Goal: Information Seeking & Learning: Learn about a topic

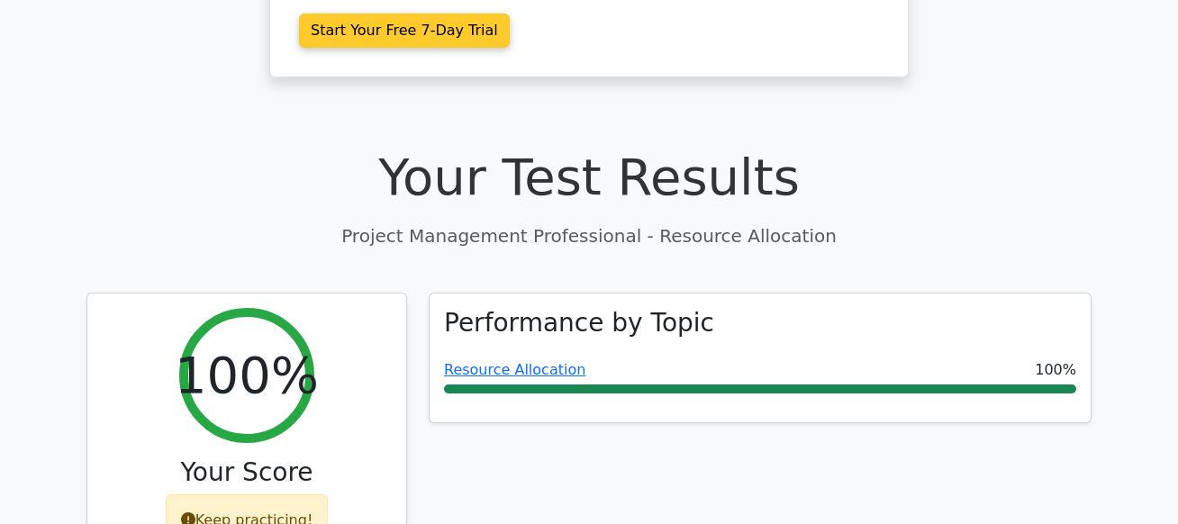
scroll to position [529, 0]
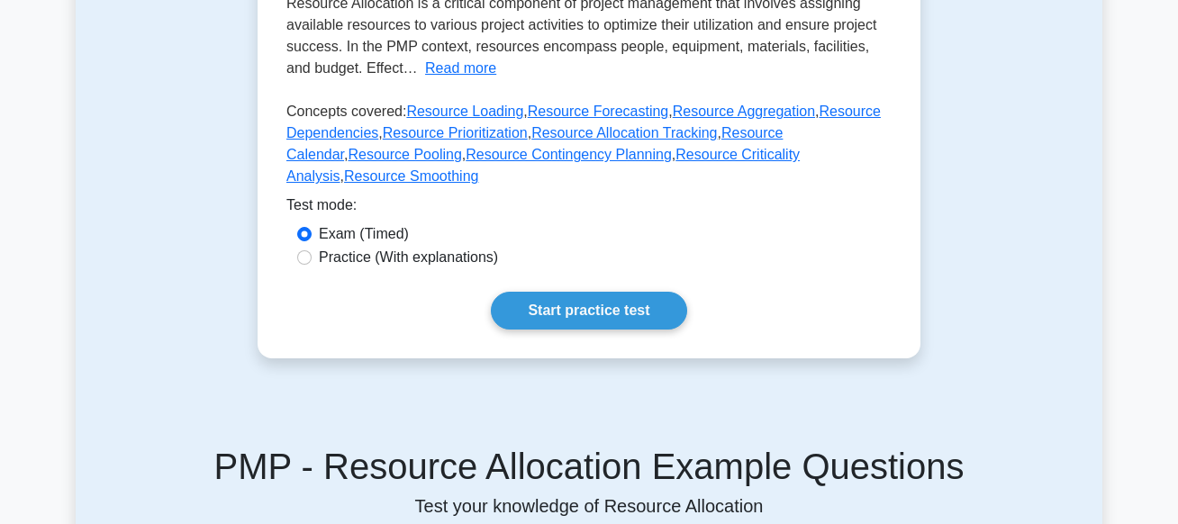
scroll to position [431, 0]
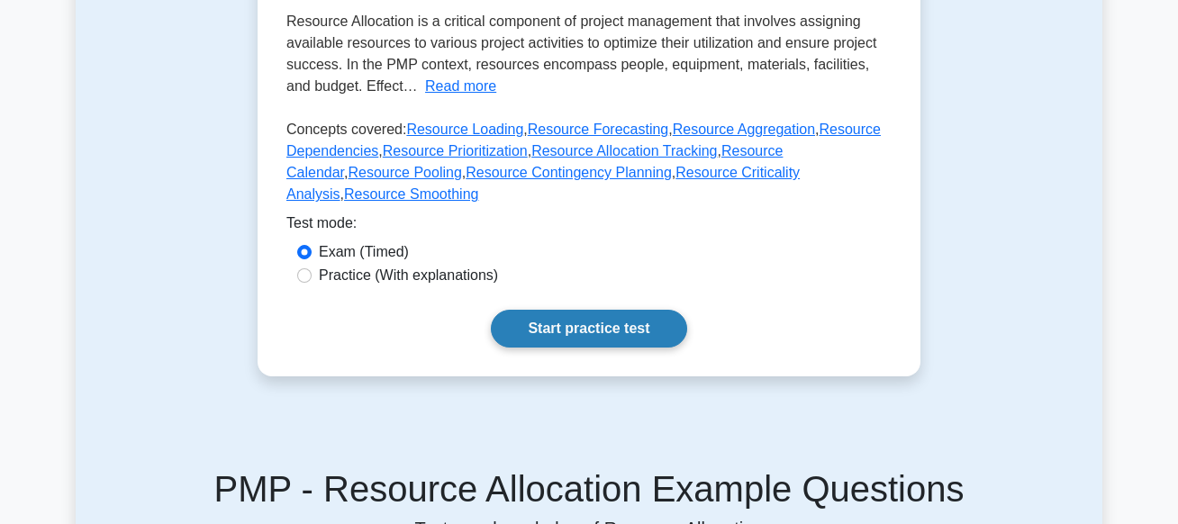
click at [582, 329] on link "Start practice test" at bounding box center [588, 329] width 195 height 38
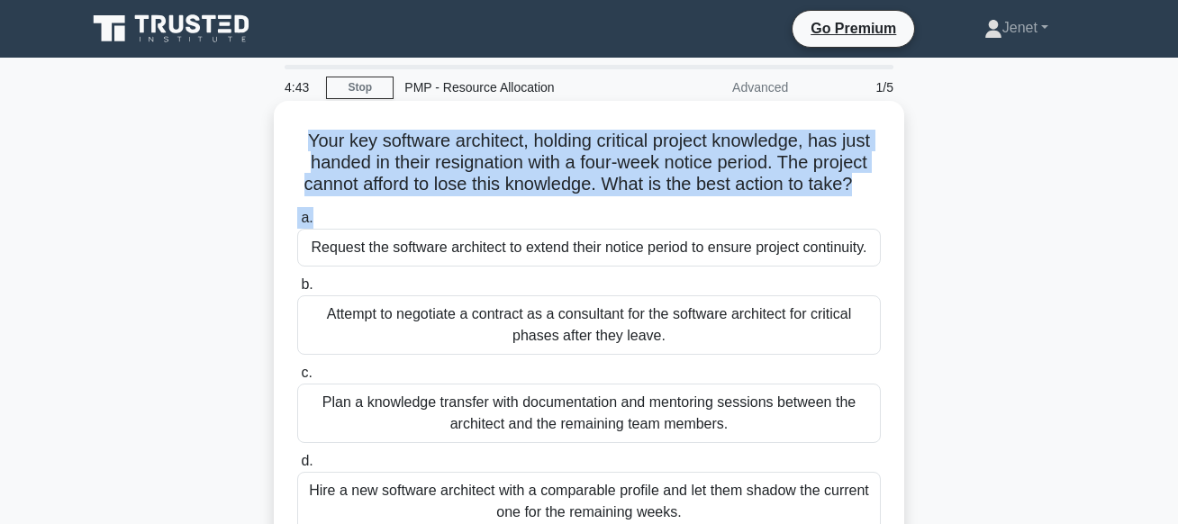
drag, startPoint x: 574, startPoint y: 125, endPoint x: 700, endPoint y: 216, distance: 155.4
click at [700, 217] on div "Your key software architect, holding critical project knowledge, has just hande…" at bounding box center [589, 328] width 616 height 441
click at [704, 196] on h5 "Your key software architect, holding critical project knowledge, has just hande…" at bounding box center [588, 163] width 587 height 67
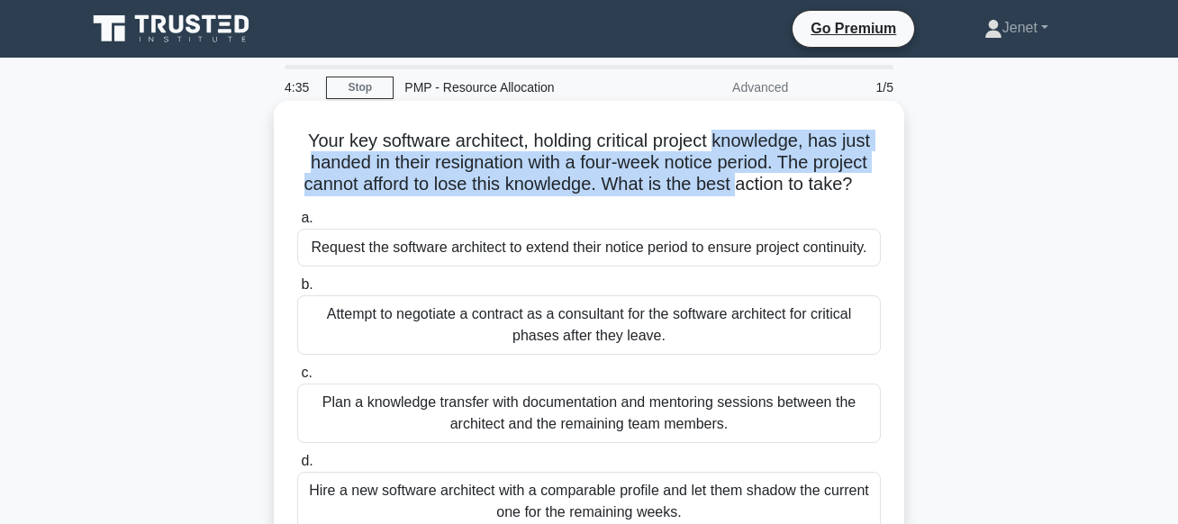
drag, startPoint x: 710, startPoint y: 137, endPoint x: 737, endPoint y: 181, distance: 51.7
click at [737, 181] on h5 "Your key software architect, holding critical project knowledge, has just hande…" at bounding box center [588, 163] width 587 height 67
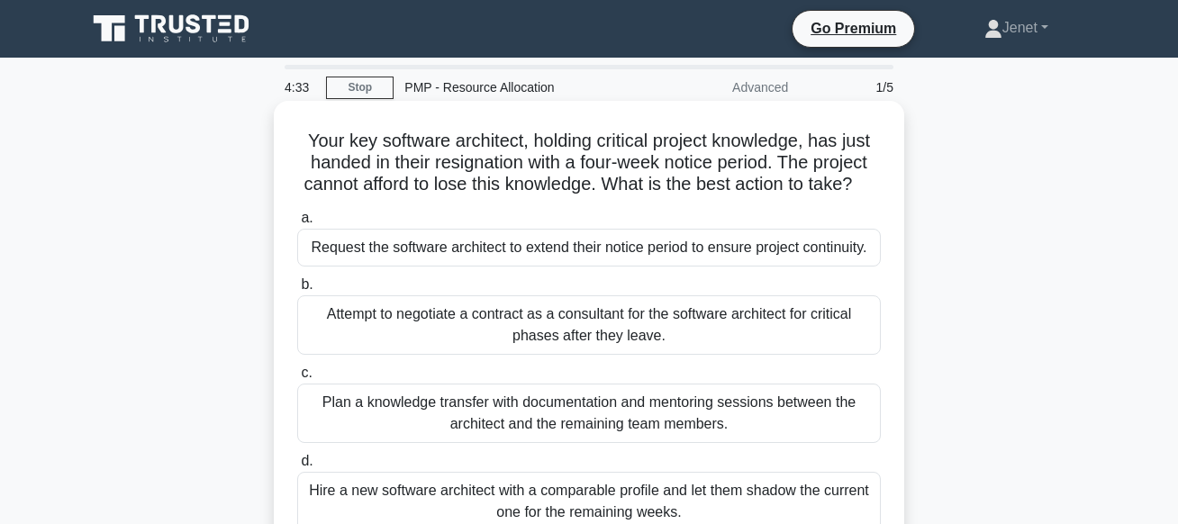
drag, startPoint x: 737, startPoint y: 128, endPoint x: 859, endPoint y: 184, distance: 133.8
click at [859, 184] on div "Your key software architect, holding critical project knowledge, has just hande…" at bounding box center [589, 328] width 616 height 441
click at [859, 184] on icon ".spinner_0XTQ{transform-origin:center;animation:spinner_y6GP .75s linear infini…" at bounding box center [863, 186] width 22 height 22
click at [572, 426] on div "Plan a knowledge transfer with documentation and mentoring sessions between the…" at bounding box center [588, 413] width 583 height 59
click at [297, 379] on input "c. Plan a knowledge transfer with documentation and mentoring sessions between …" at bounding box center [297, 373] width 0 height 12
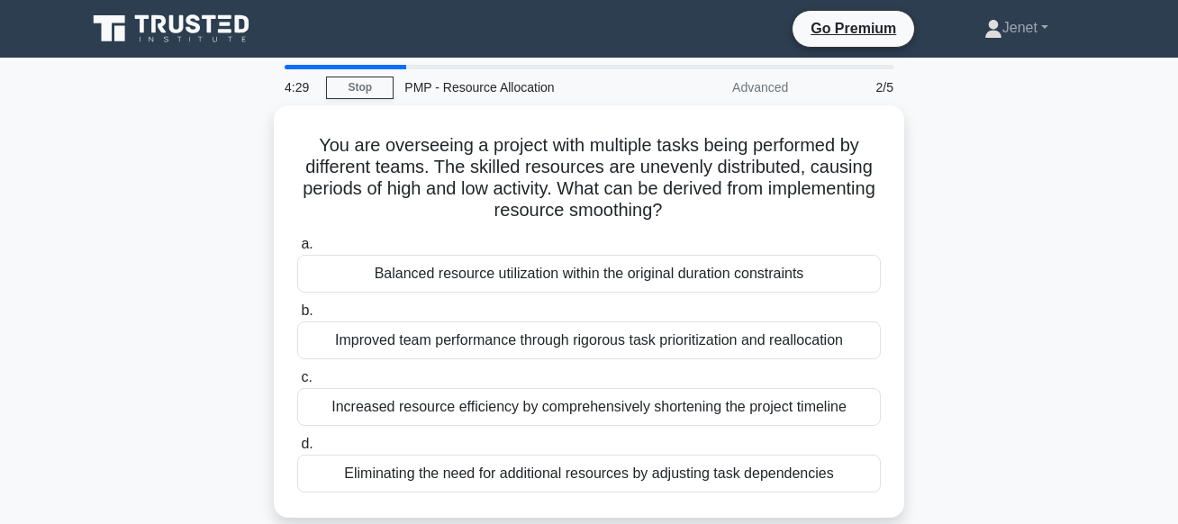
scroll to position [12, 0]
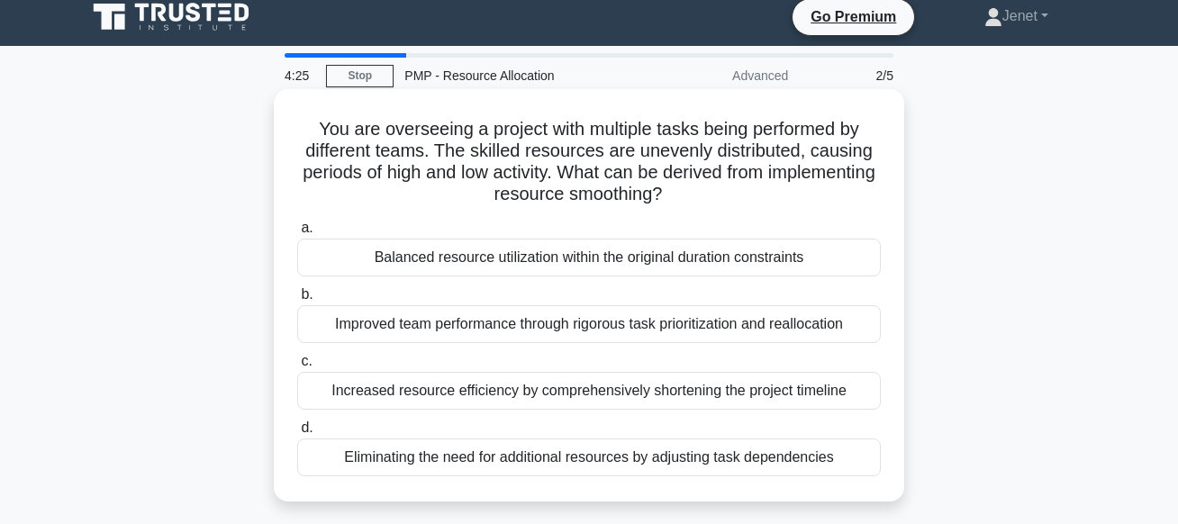
drag, startPoint x: 379, startPoint y: 121, endPoint x: 692, endPoint y: 200, distance: 322.3
click at [692, 200] on h5 "You are overseeing a project with multiple tasks being performed by different t…" at bounding box center [588, 162] width 587 height 88
drag, startPoint x: 429, startPoint y: 126, endPoint x: 729, endPoint y: 202, distance: 310.1
click at [729, 202] on h5 "You are overseeing a project with multiple tasks being performed by different t…" at bounding box center [588, 162] width 587 height 88
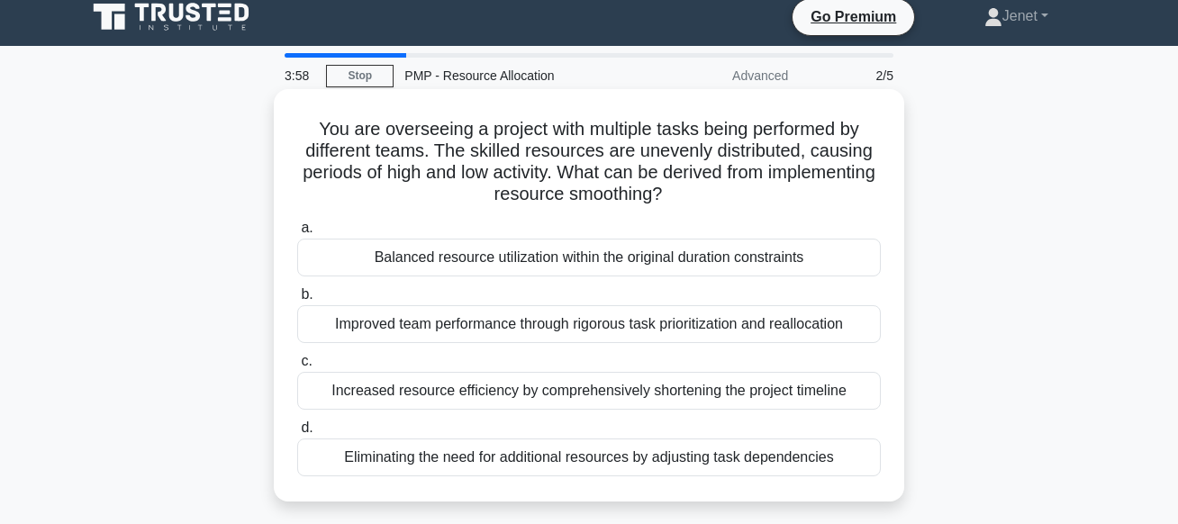
click at [729, 202] on h5 "You are overseeing a project with multiple tasks being performed by different t…" at bounding box center [588, 162] width 587 height 88
click at [716, 263] on div "Balanced resource utilization within the original duration constraints" at bounding box center [588, 258] width 583 height 38
click at [297, 234] on input "a. Balanced resource utilization within the original duration constraints" at bounding box center [297, 228] width 0 height 12
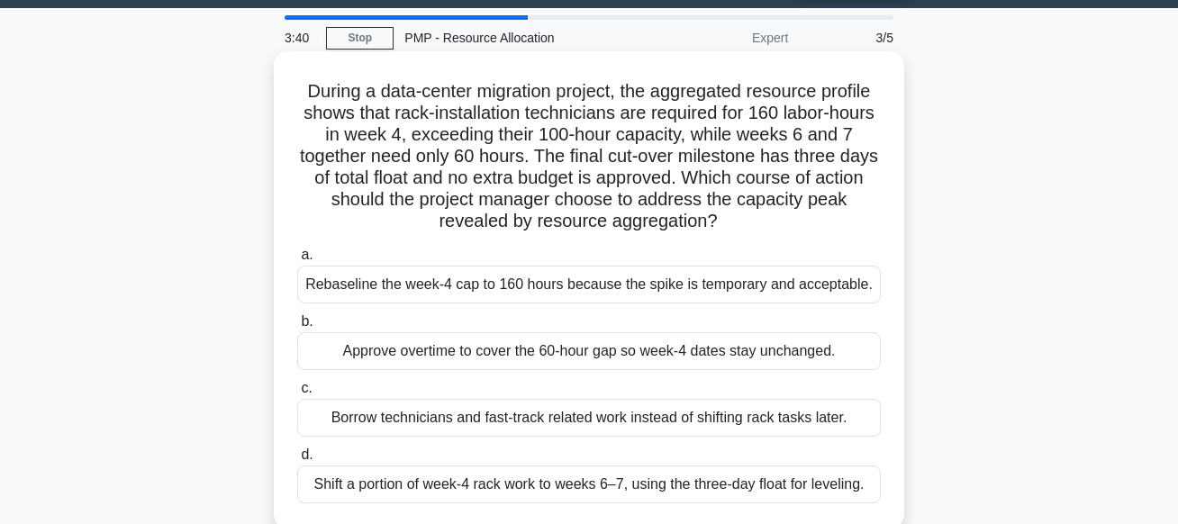
scroll to position [48, 0]
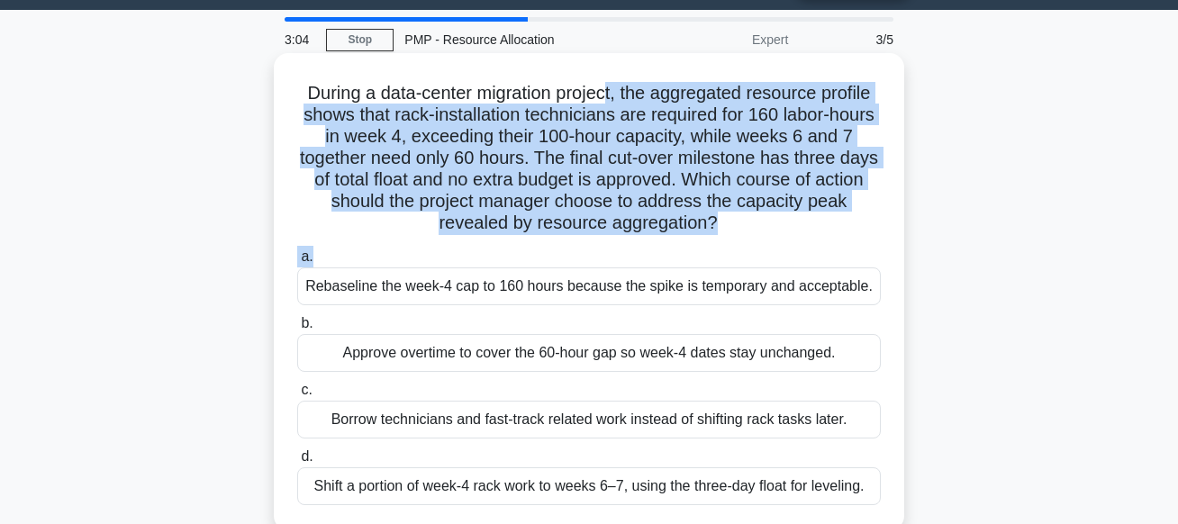
drag, startPoint x: 605, startPoint y: 95, endPoint x: 788, endPoint y: 249, distance: 239.0
click at [788, 249] on div "During a data-center migration project, the aggregated resource profile shows t…" at bounding box center [589, 291] width 616 height 463
click at [788, 249] on label "a. Rebaseline the week-4 cap to 160 hours because the spike is temporary and ac…" at bounding box center [588, 275] width 583 height 59
click at [297, 251] on input "a. Rebaseline the week-4 cap to 160 hours because the spike is temporary and ac…" at bounding box center [297, 257] width 0 height 12
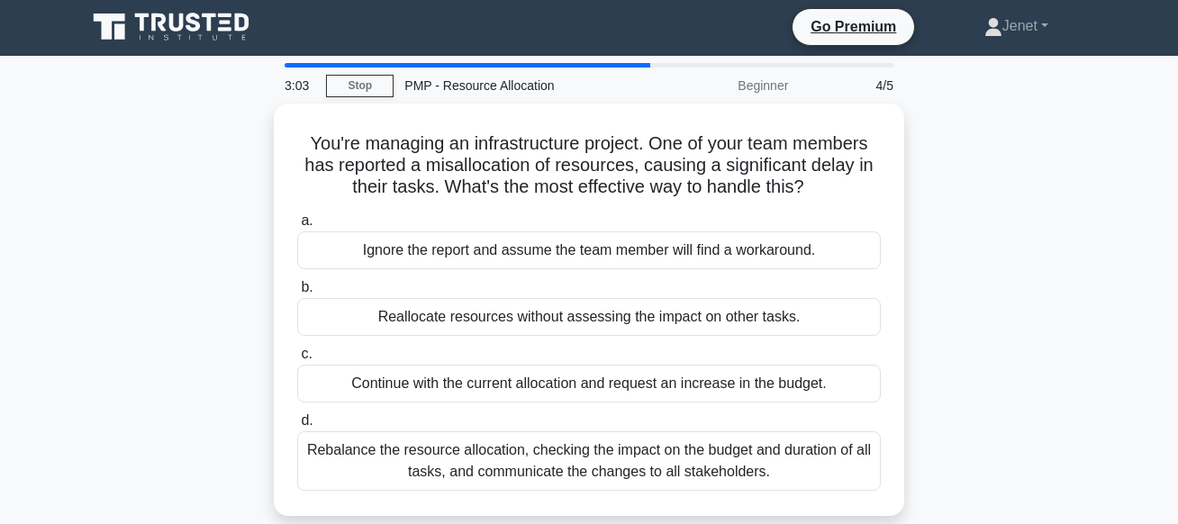
scroll to position [0, 0]
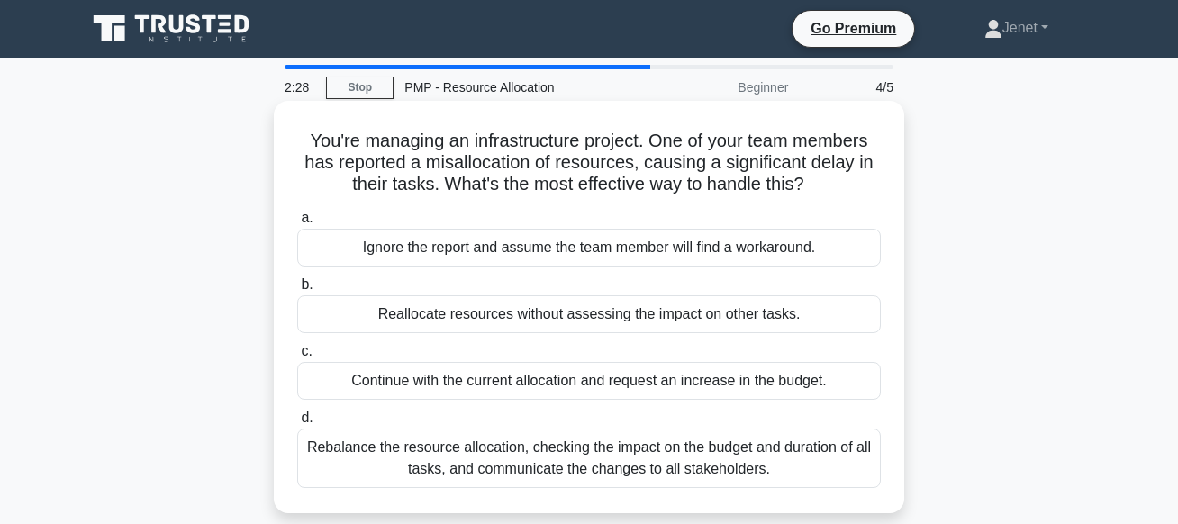
click at [582, 461] on div "Rebalance the resource allocation, checking the impact on the budget and durati…" at bounding box center [588, 458] width 583 height 59
click at [297, 424] on input "d. Rebalance the resource allocation, checking the impact on the budget and dur…" at bounding box center [297, 418] width 0 height 12
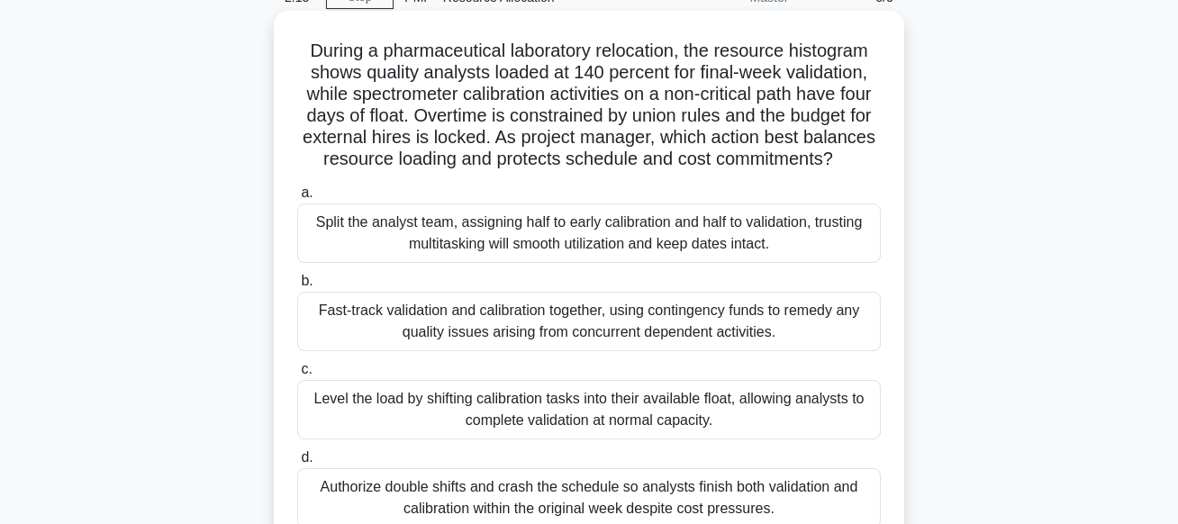
scroll to position [129, 0]
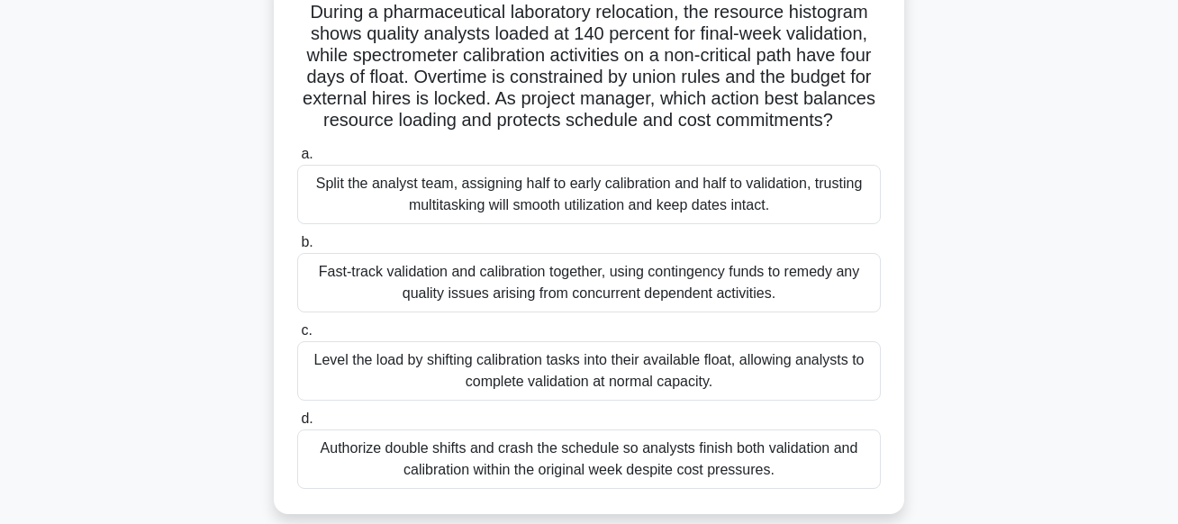
click at [613, 380] on div "Level the load by shifting calibration tasks into their available float, allowi…" at bounding box center [588, 370] width 583 height 59
click at [297, 337] on input "c. Level the load by shifting calibration tasks into their available float, all…" at bounding box center [297, 331] width 0 height 12
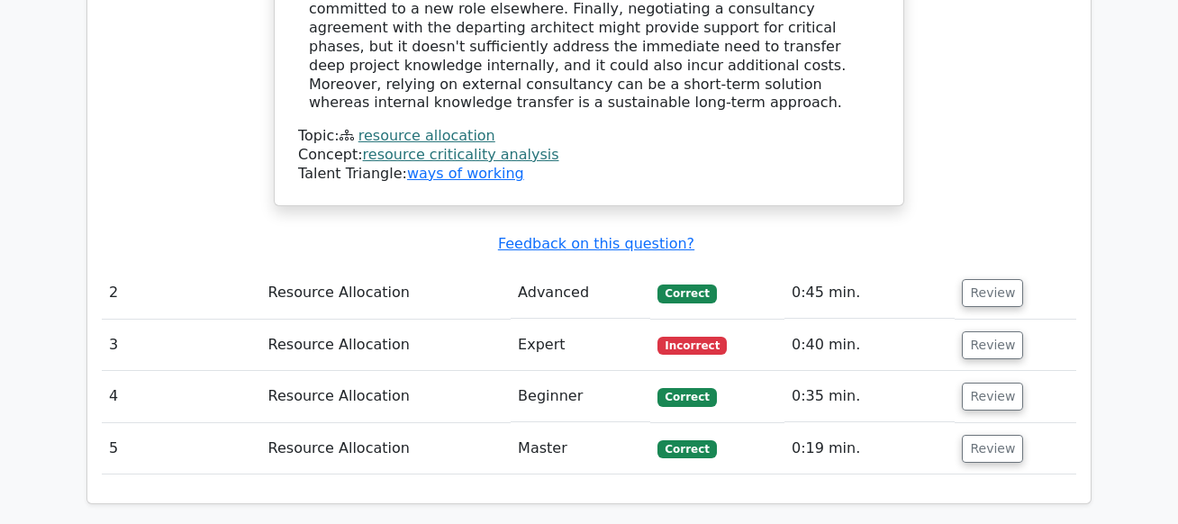
scroll to position [2268, 0]
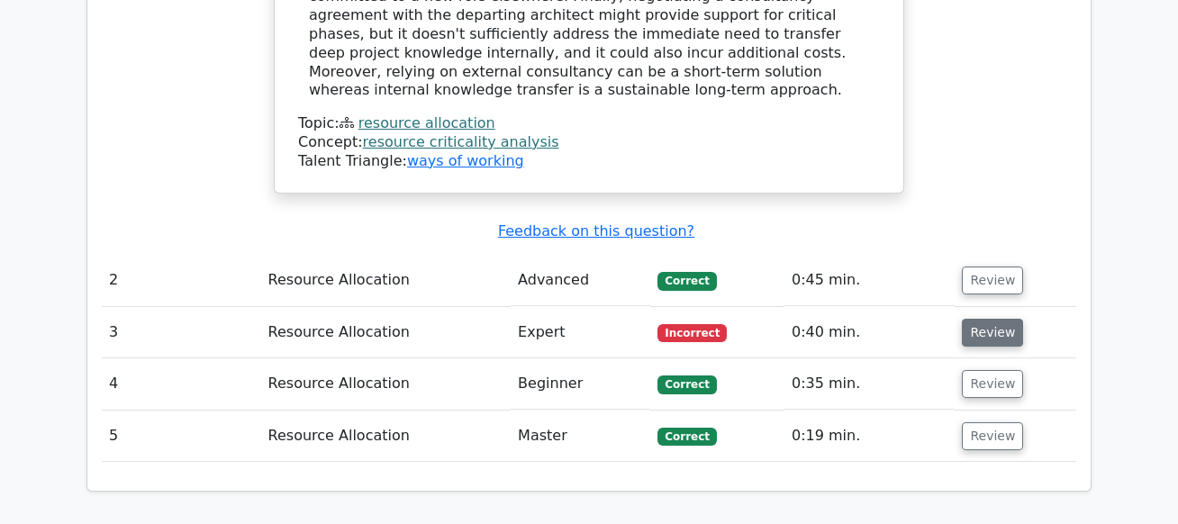
click at [985, 319] on button "Review" at bounding box center [992, 333] width 61 height 28
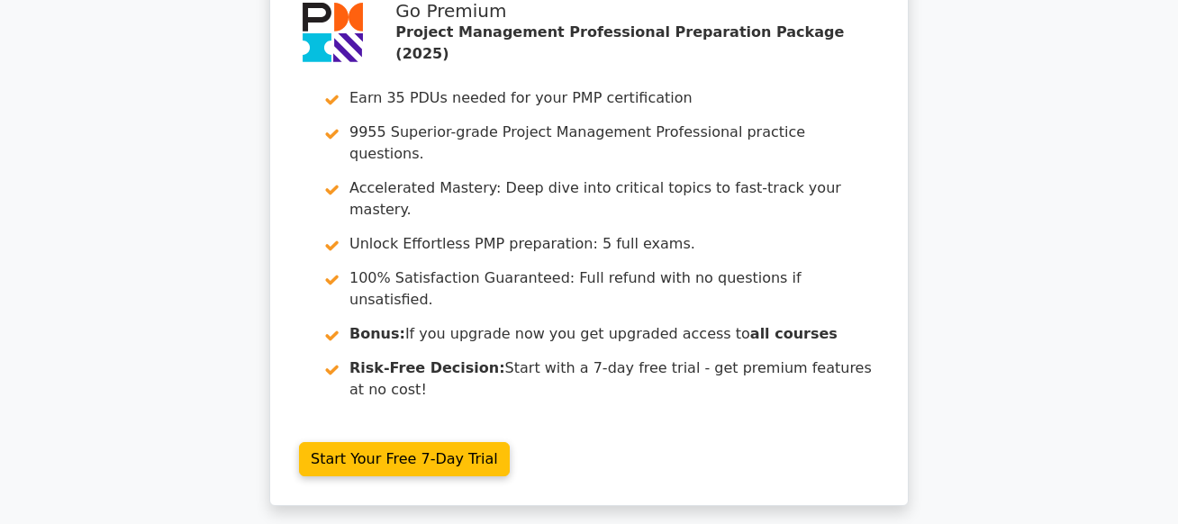
scroll to position [3874, 0]
